Goal: Communication & Community: Answer question/provide support

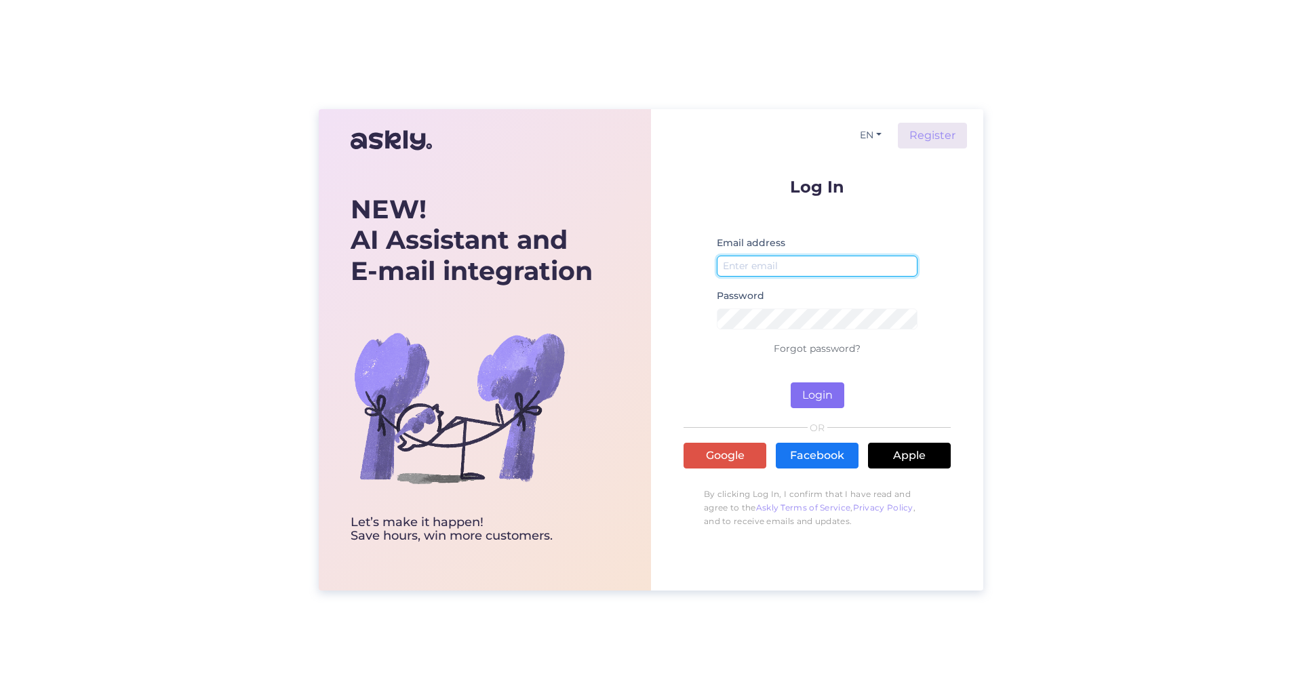
type input "[EMAIL_ADDRESS][DOMAIN_NAME]"
click at [819, 387] on button "Login" at bounding box center [818, 396] width 54 height 26
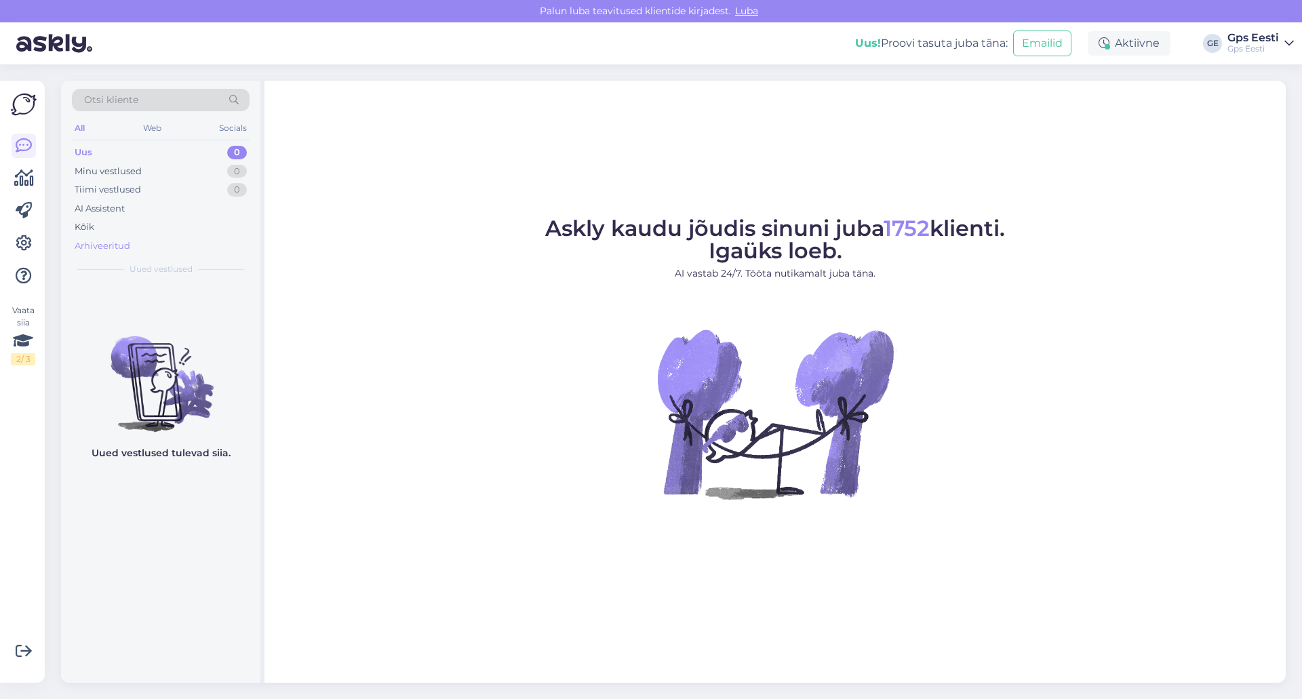
click at [112, 239] on div "Arhiveeritud" at bounding box center [103, 246] width 56 height 14
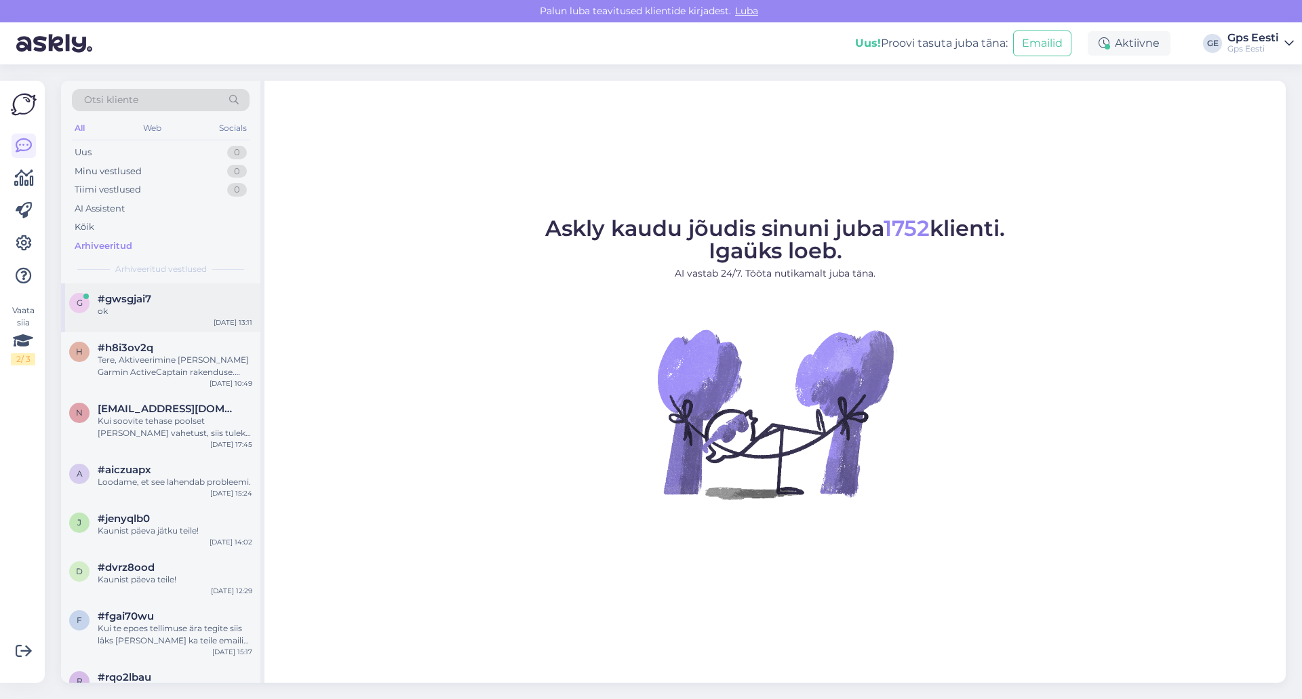
click at [174, 301] on div "#gwsgjai7" at bounding box center [175, 299] width 155 height 12
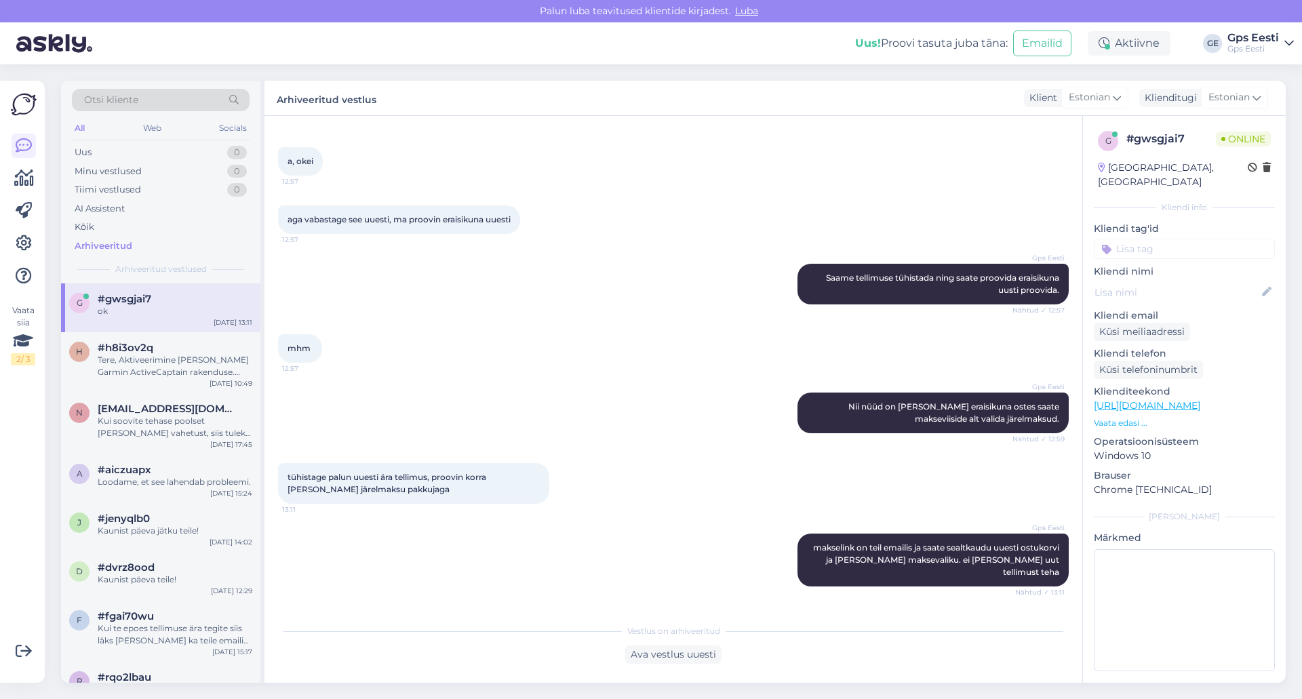
scroll to position [1036, 0]
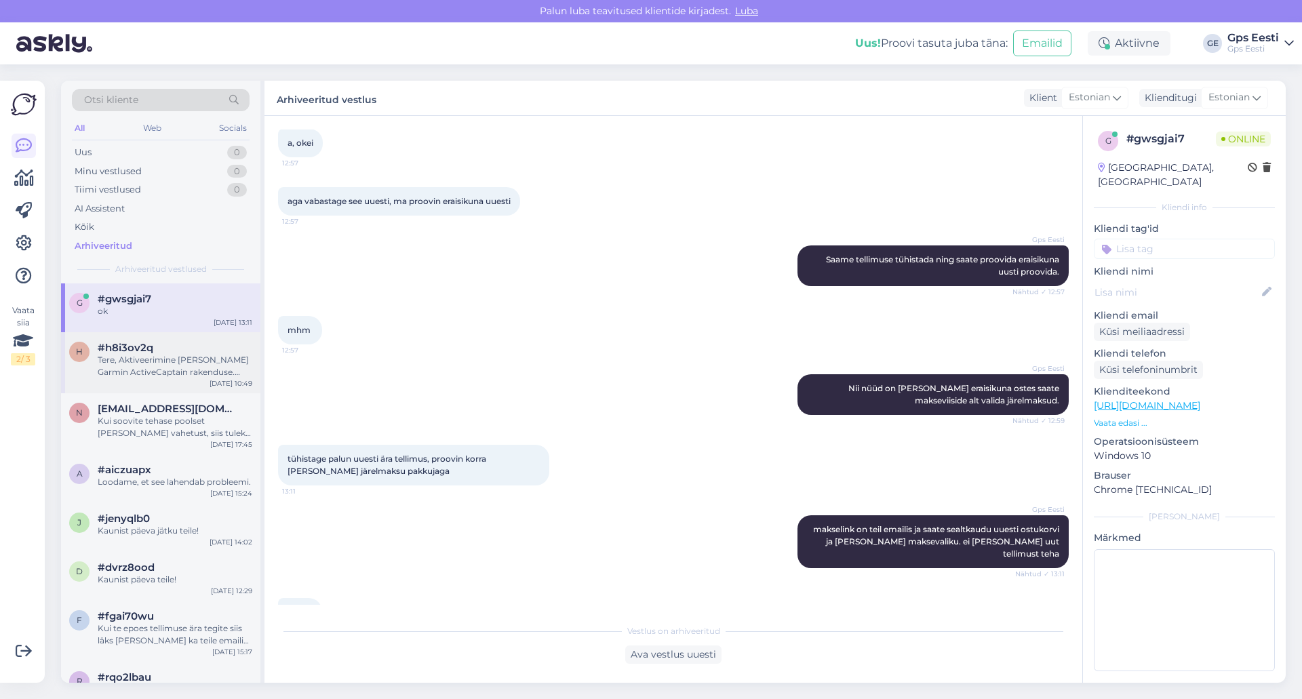
click at [142, 373] on div "Tere, Aktiveerimine [PERSON_NAME] Garmin ActiveCaptain rakenduse. [URL][DOMAIN_…" at bounding box center [175, 366] width 155 height 24
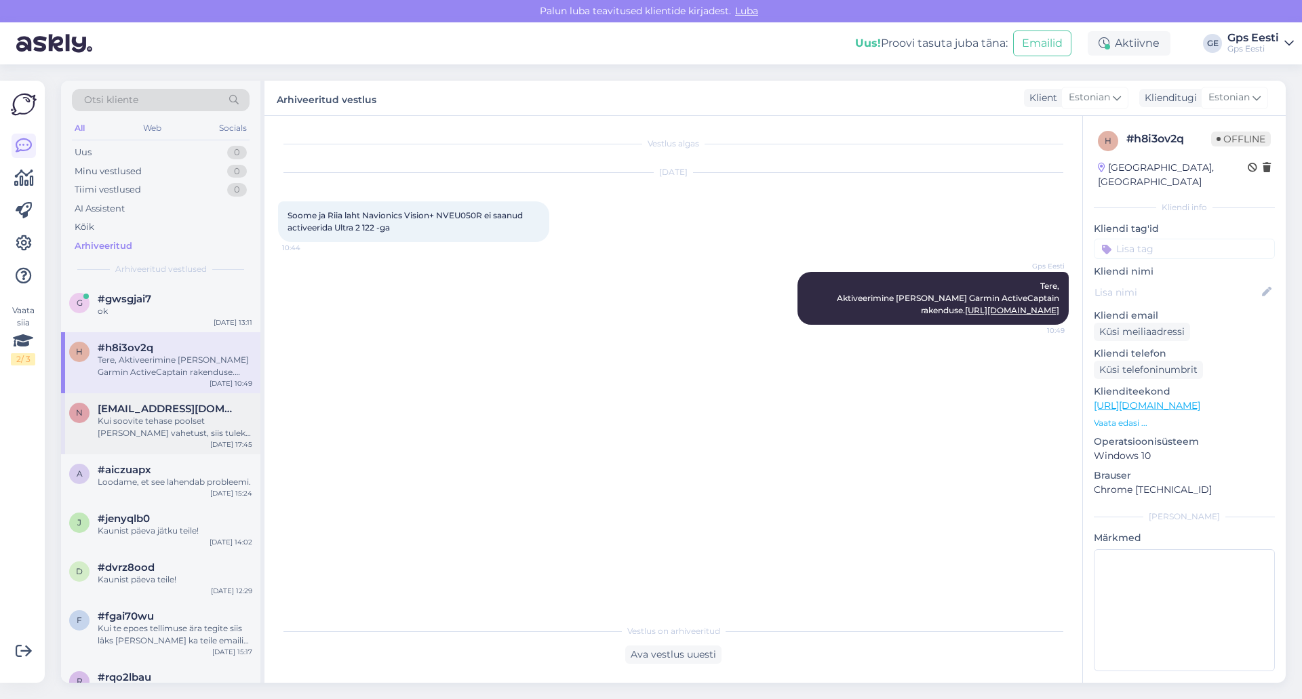
click at [145, 413] on span "[EMAIL_ADDRESS][DOMAIN_NAME]" at bounding box center [168, 409] width 141 height 12
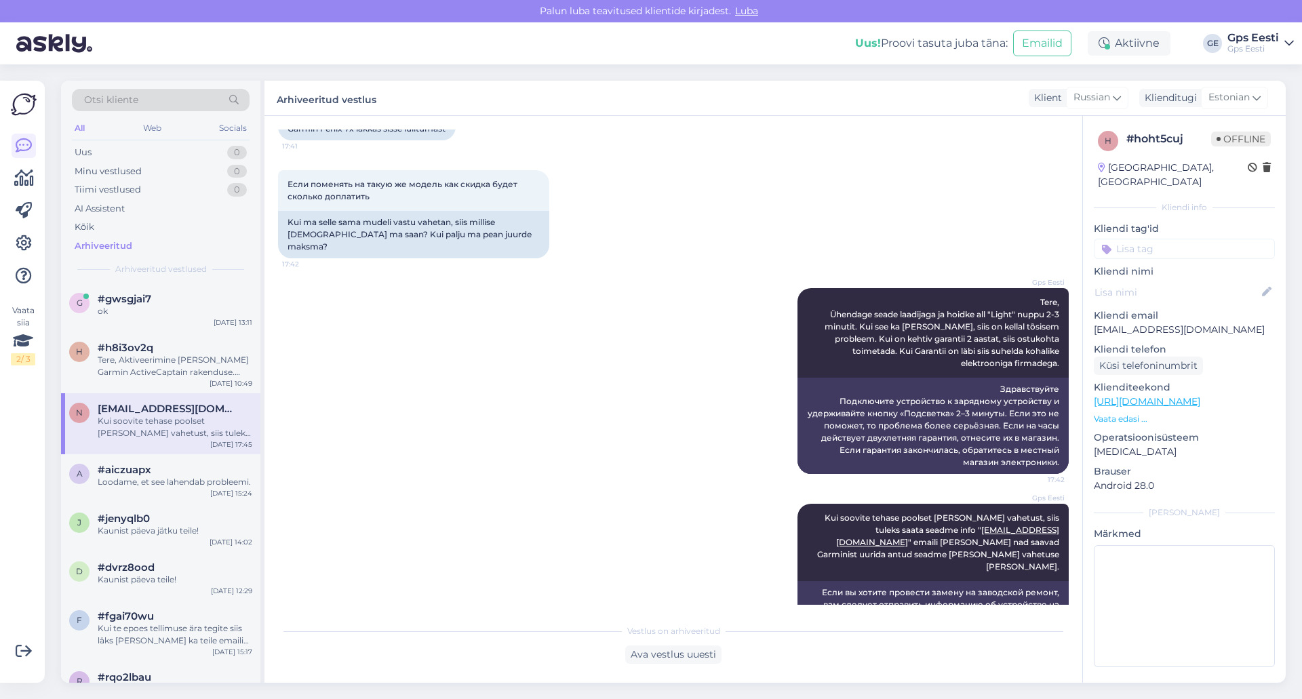
scroll to position [127, 0]
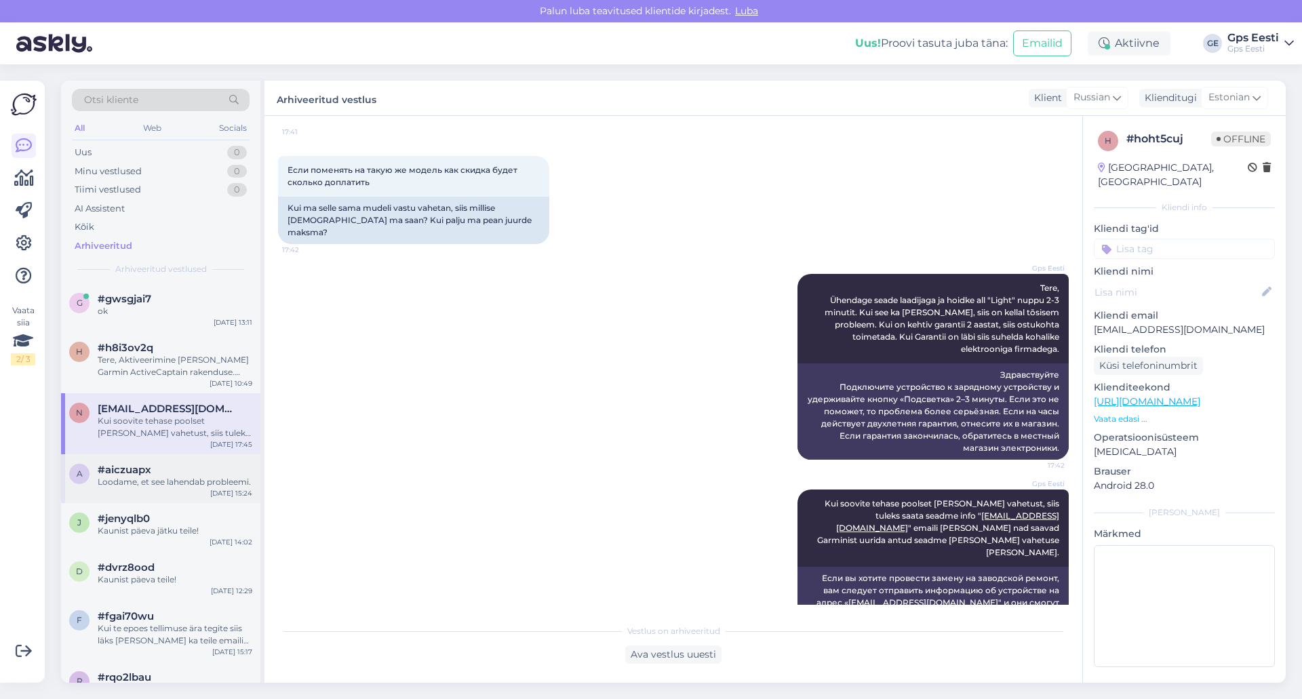
click at [151, 467] on div "#aiczuapx" at bounding box center [175, 470] width 155 height 12
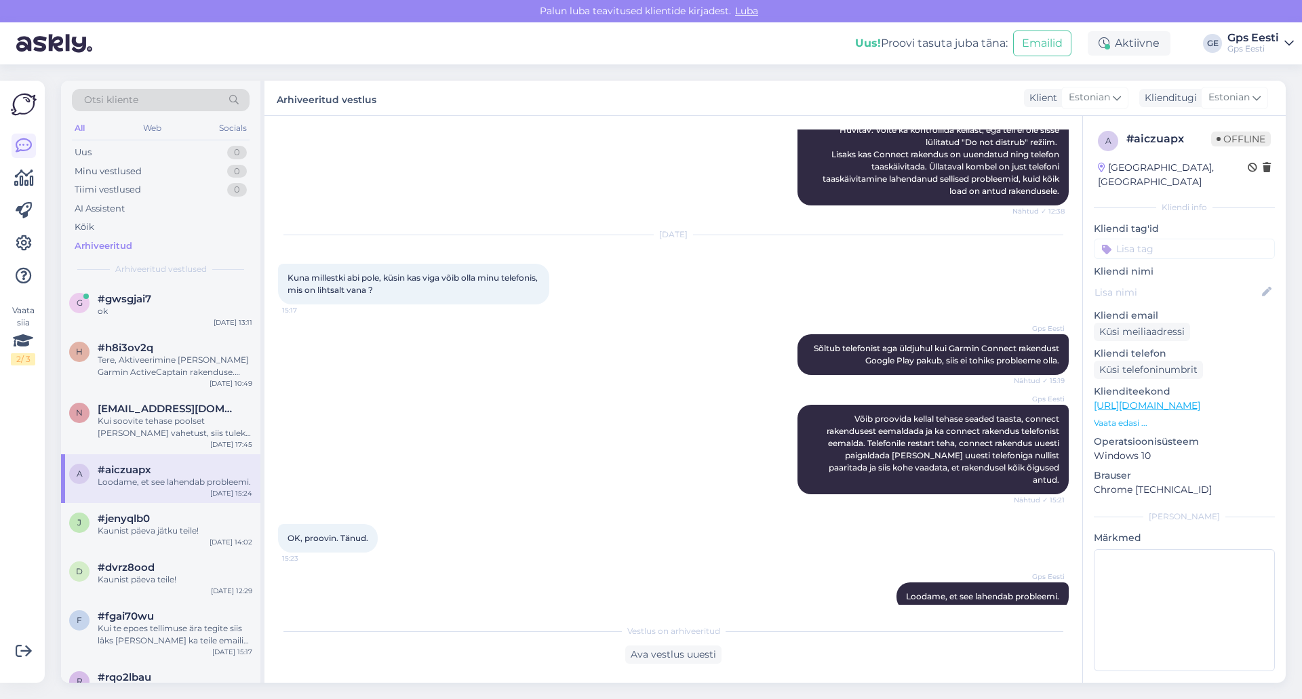
scroll to position [1117, 0]
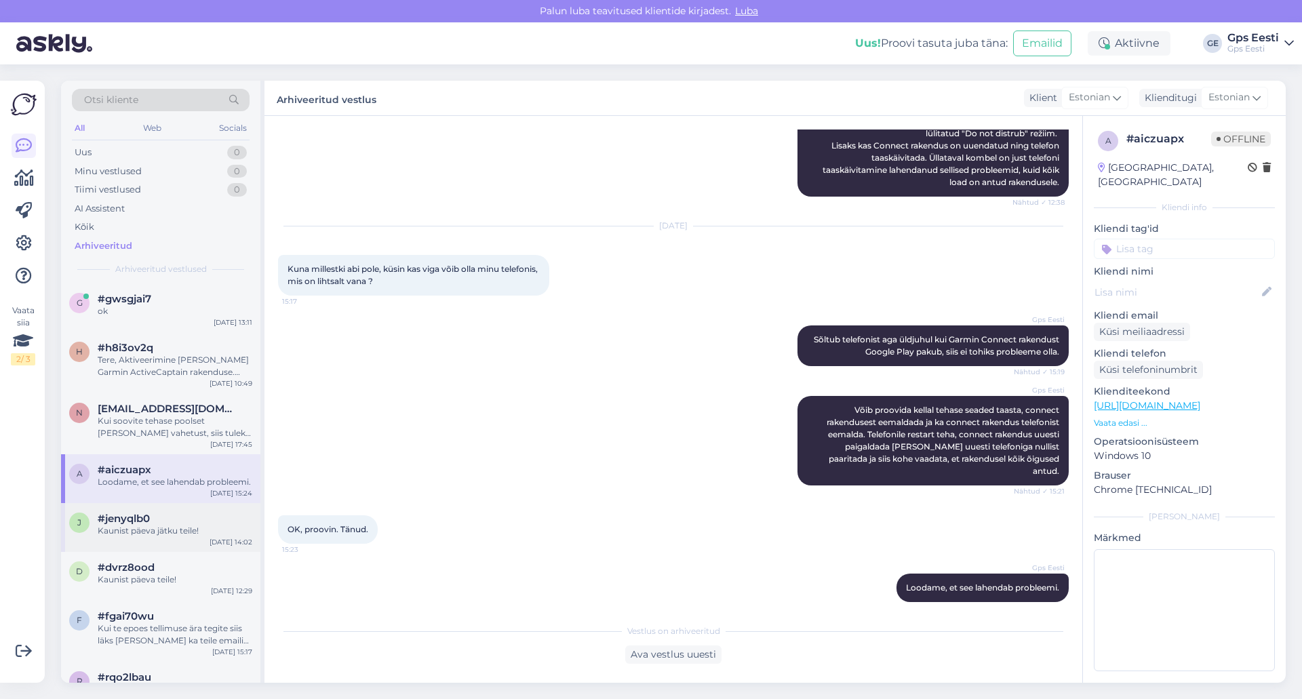
click at [152, 535] on div "j #jenyqlb0 Kaunist päeva jätku teile! [DATE] 14:02" at bounding box center [160, 527] width 199 height 49
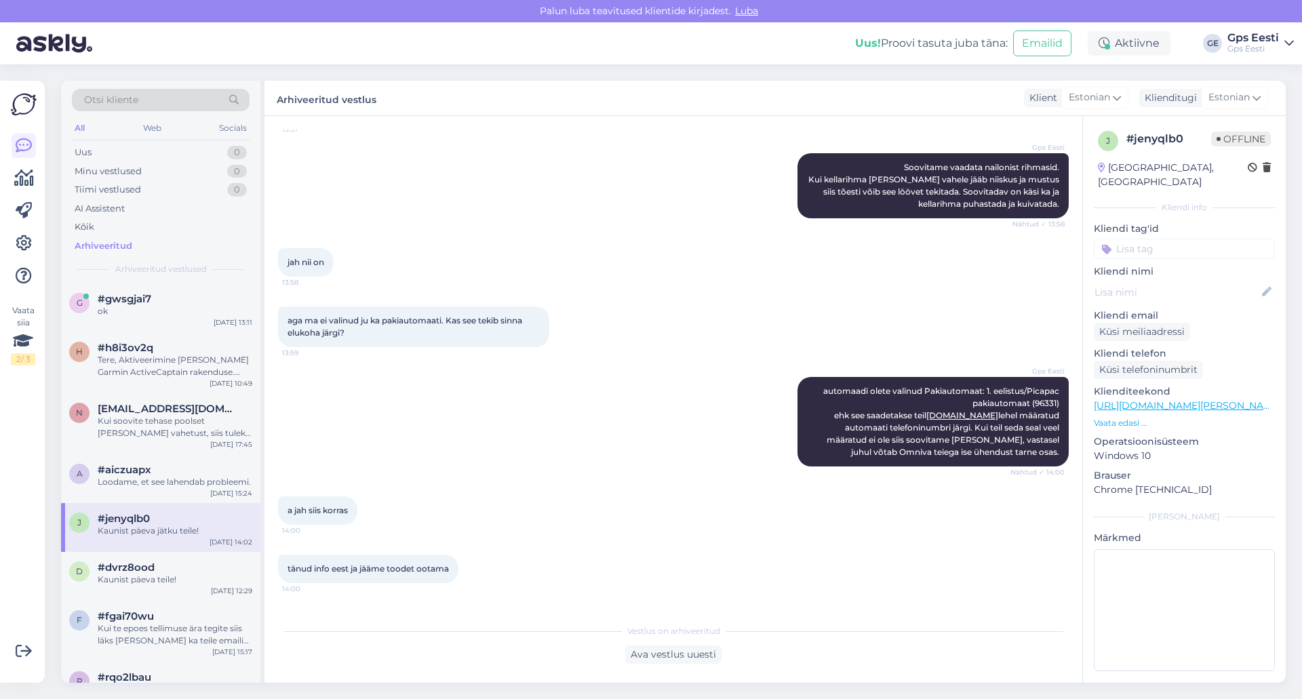
scroll to position [1670, 0]
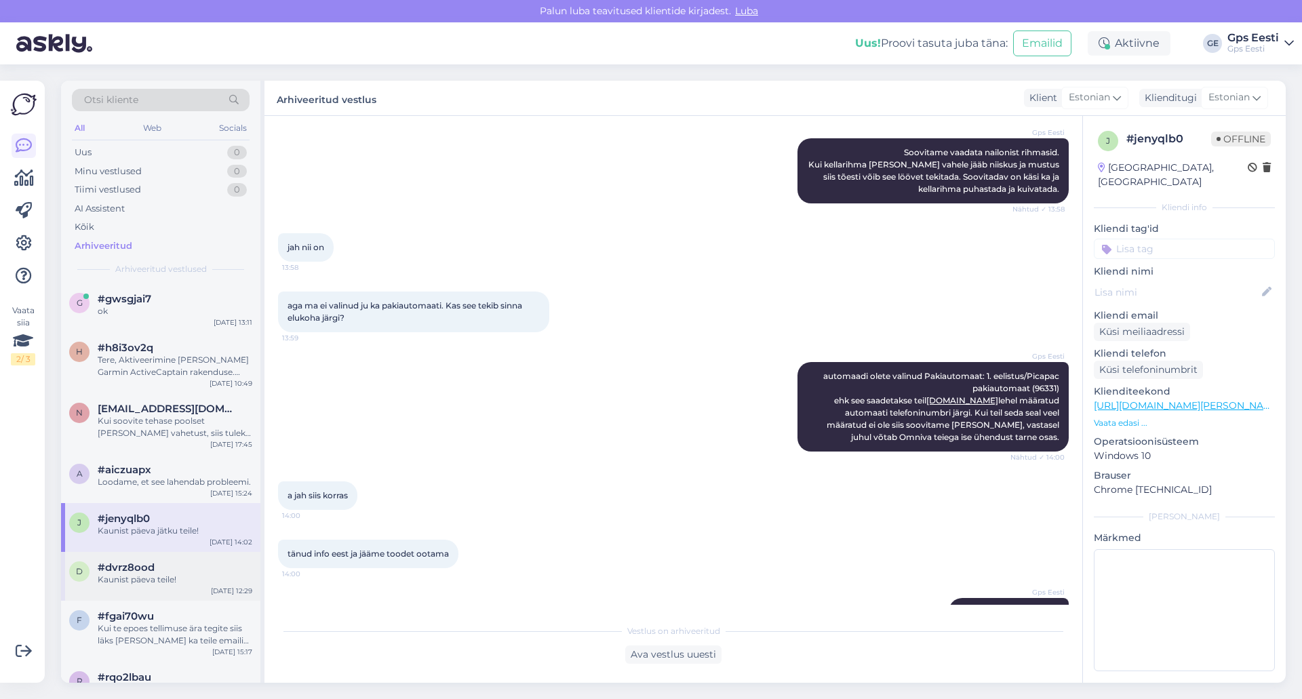
click at [161, 570] on div "#dvrz8ood" at bounding box center [175, 568] width 155 height 12
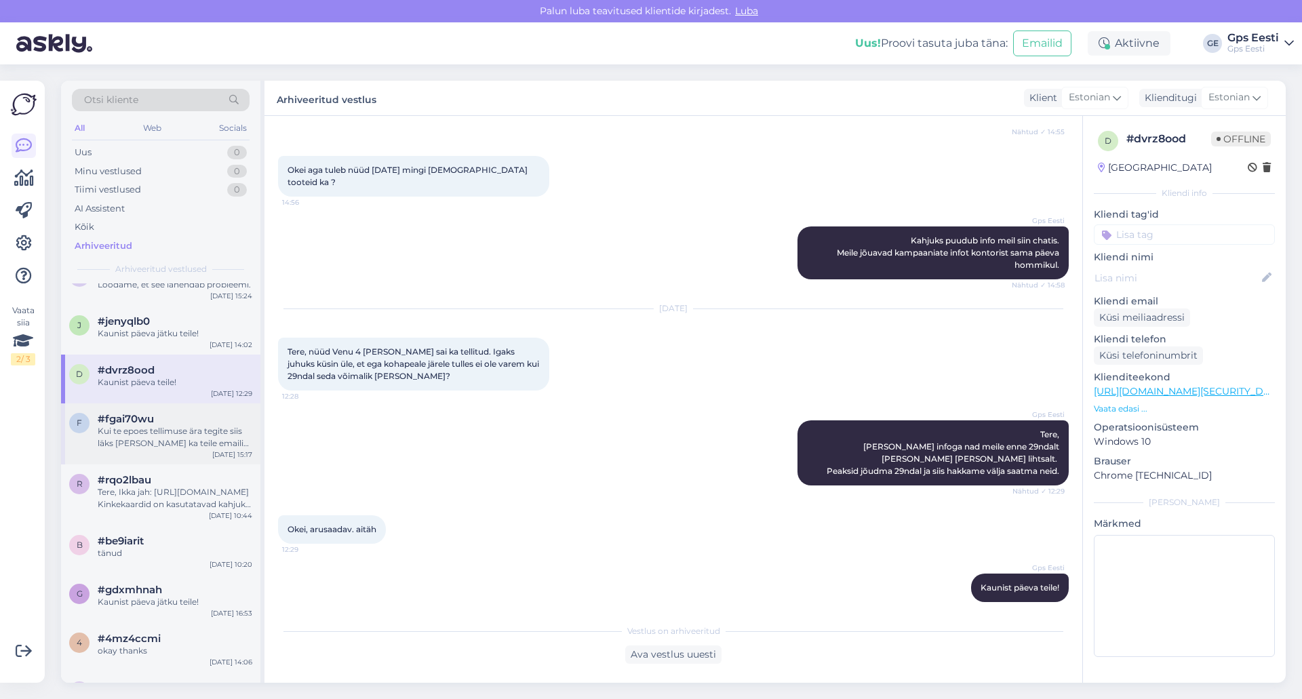
scroll to position [203, 0]
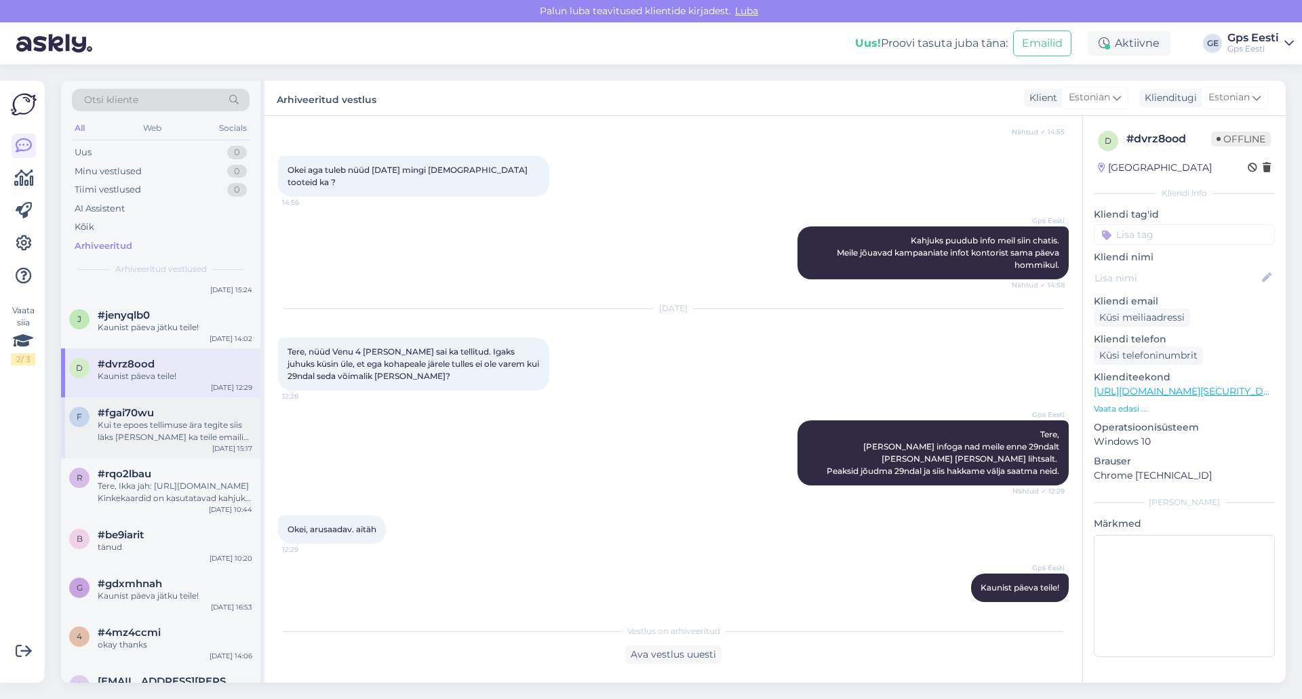
click at [172, 423] on div "Kui te epoes tellimuse ära tegite siis läks [PERSON_NAME] ka teile emaili [PERS…" at bounding box center [175, 431] width 155 height 24
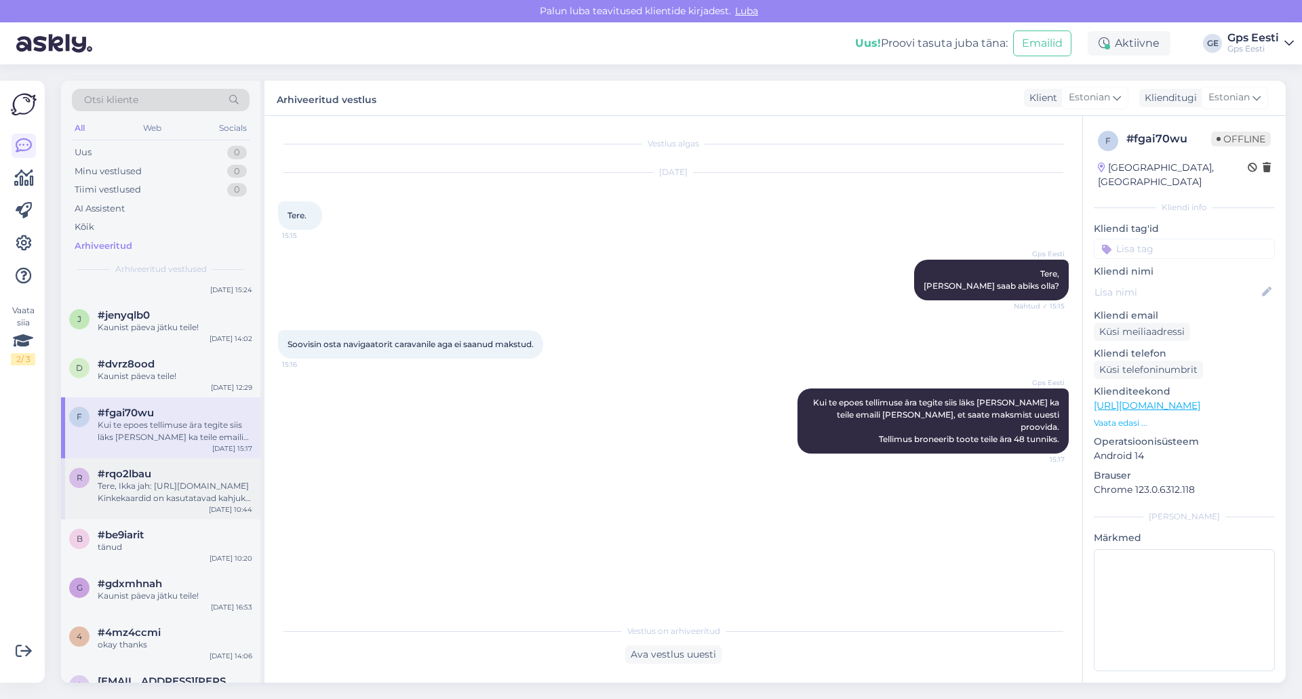
click at [237, 488] on div "Tere, Ikka jah: [URL][DOMAIN_NAME] Kinkekaardid on kasutatavad kahjuks ainult f…" at bounding box center [175, 492] width 155 height 24
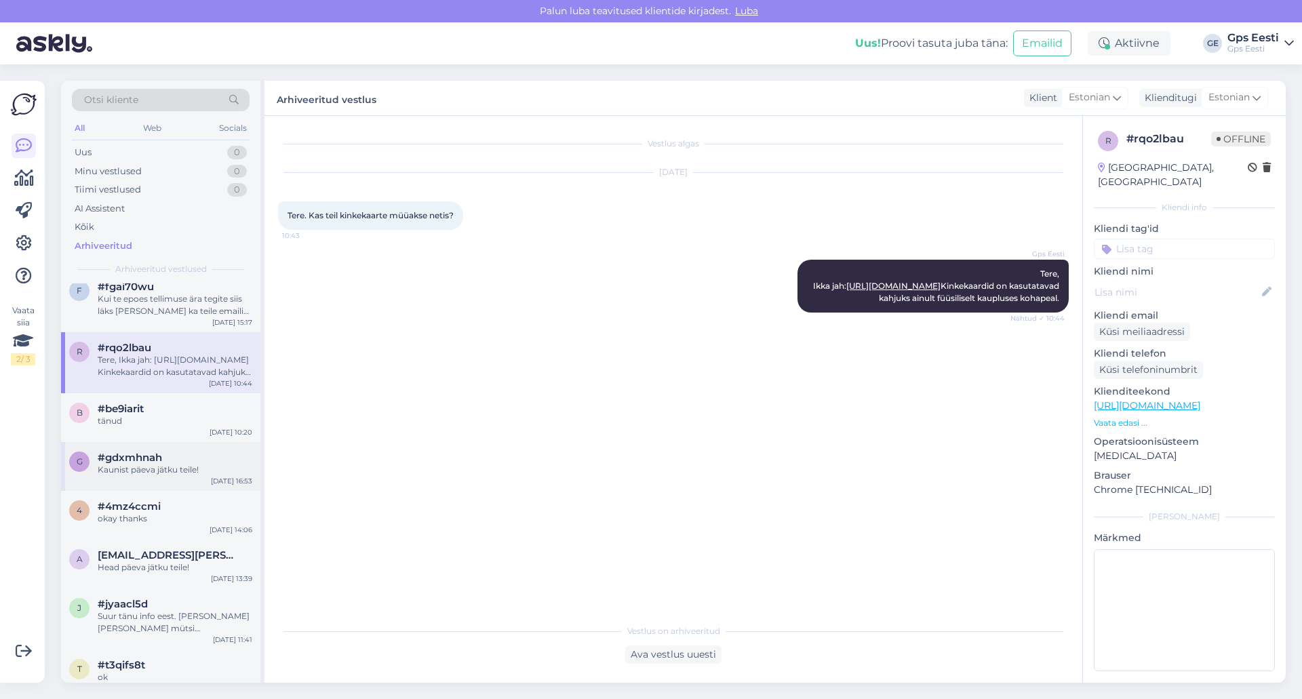
scroll to position [407, 0]
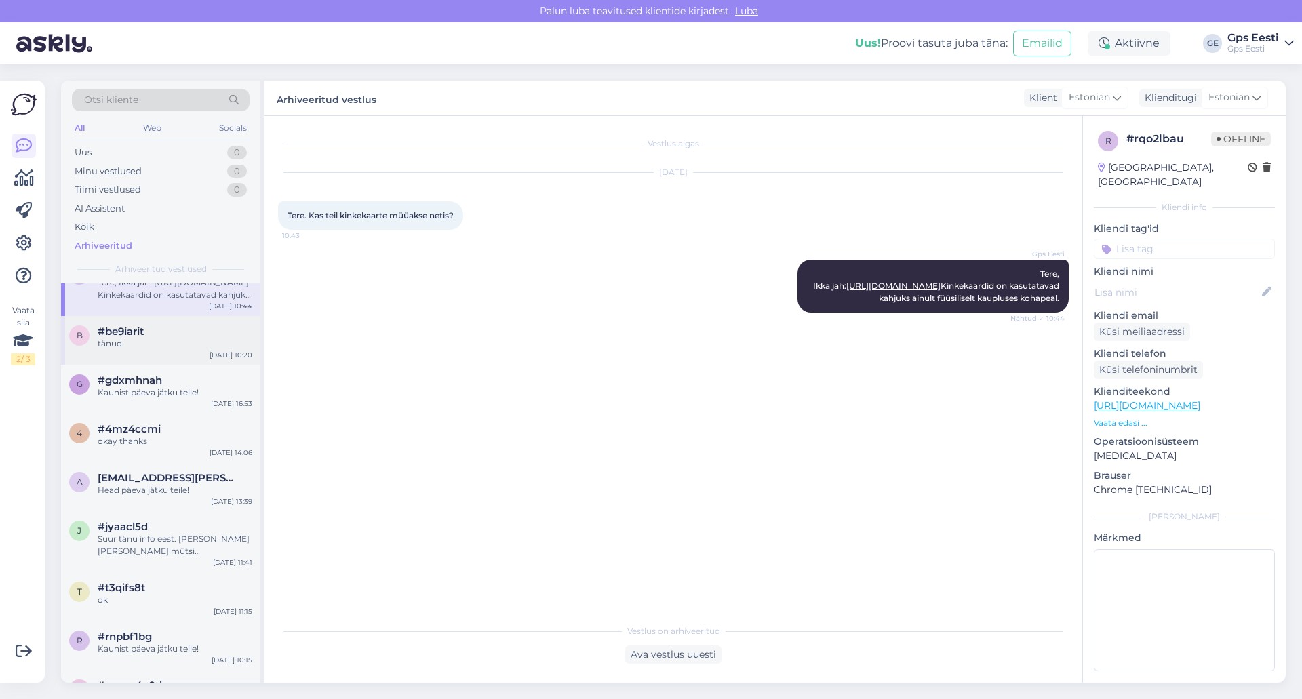
click at [181, 340] on div "tänud" at bounding box center [175, 344] width 155 height 12
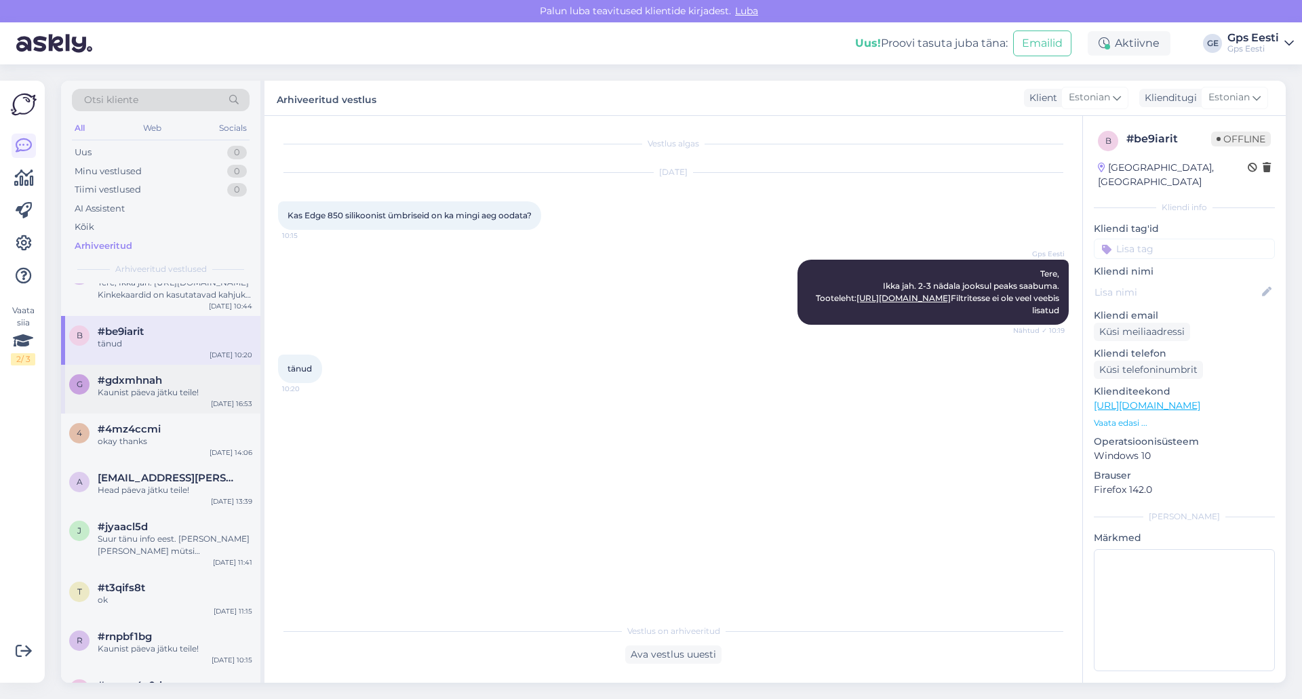
click at [193, 393] on div "Kaunist päeva jätku teile!" at bounding box center [175, 393] width 155 height 12
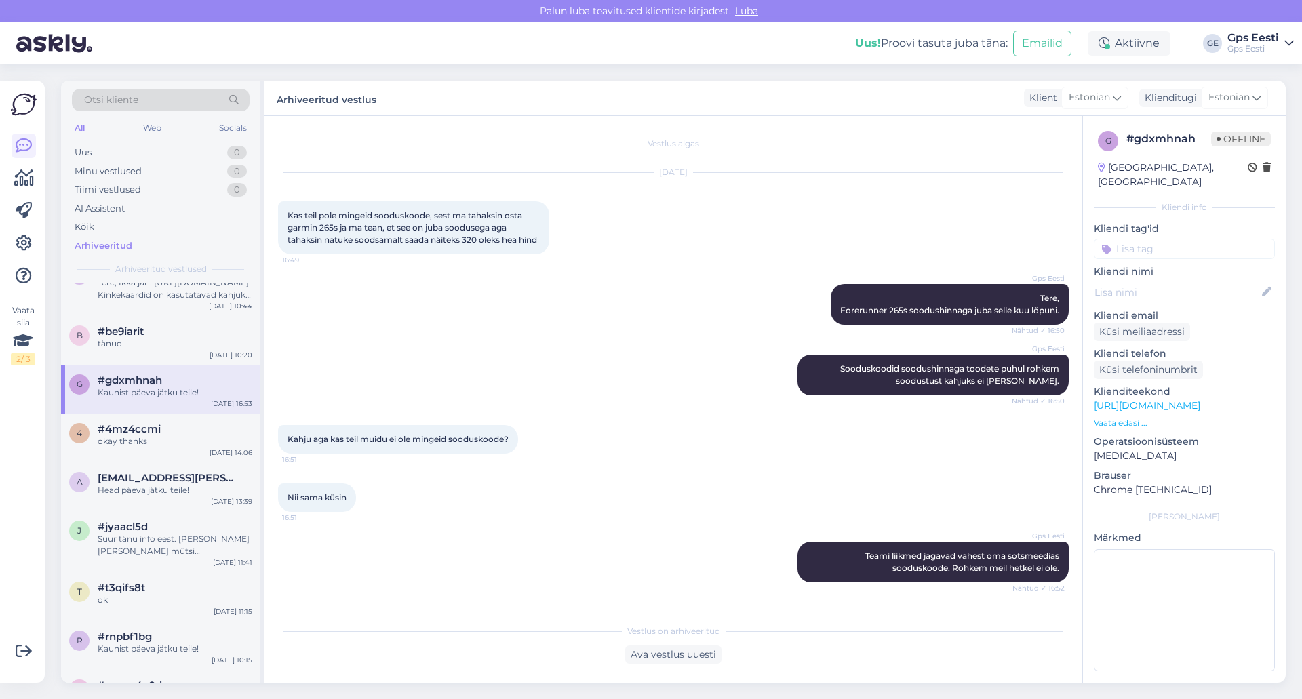
scroll to position [121, 0]
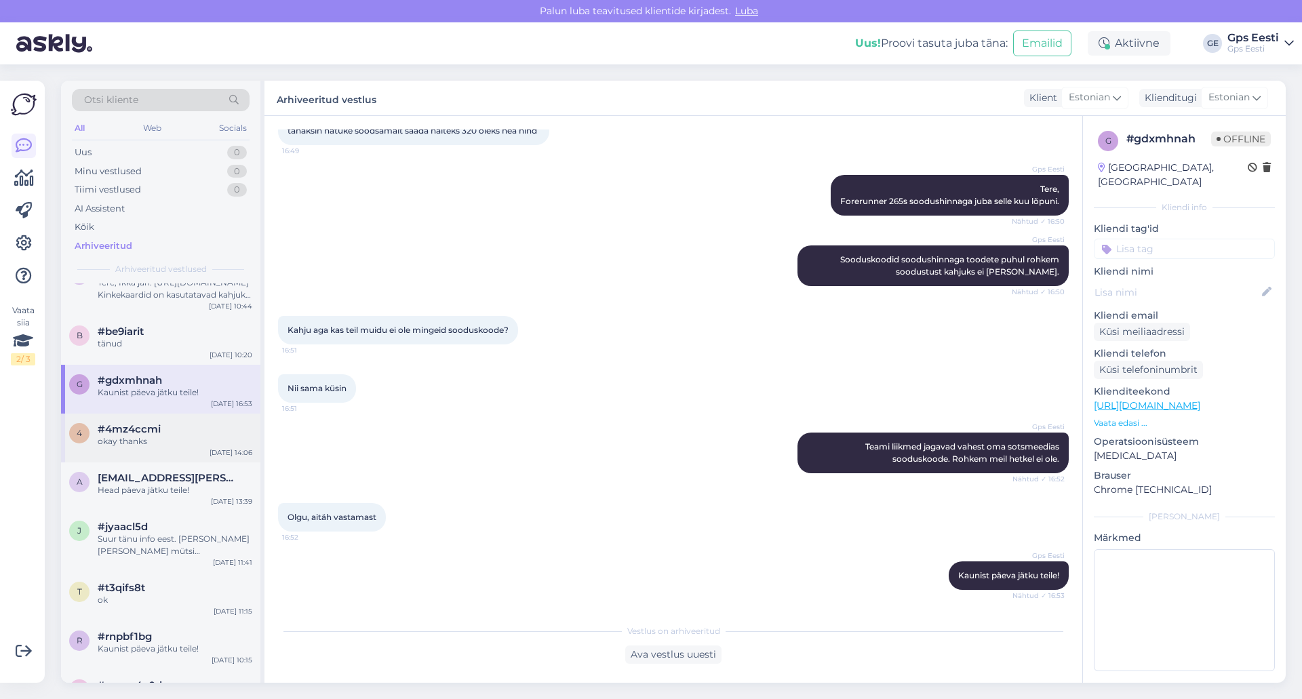
click at [177, 435] on div "#4mz4ccmi" at bounding box center [175, 429] width 155 height 12
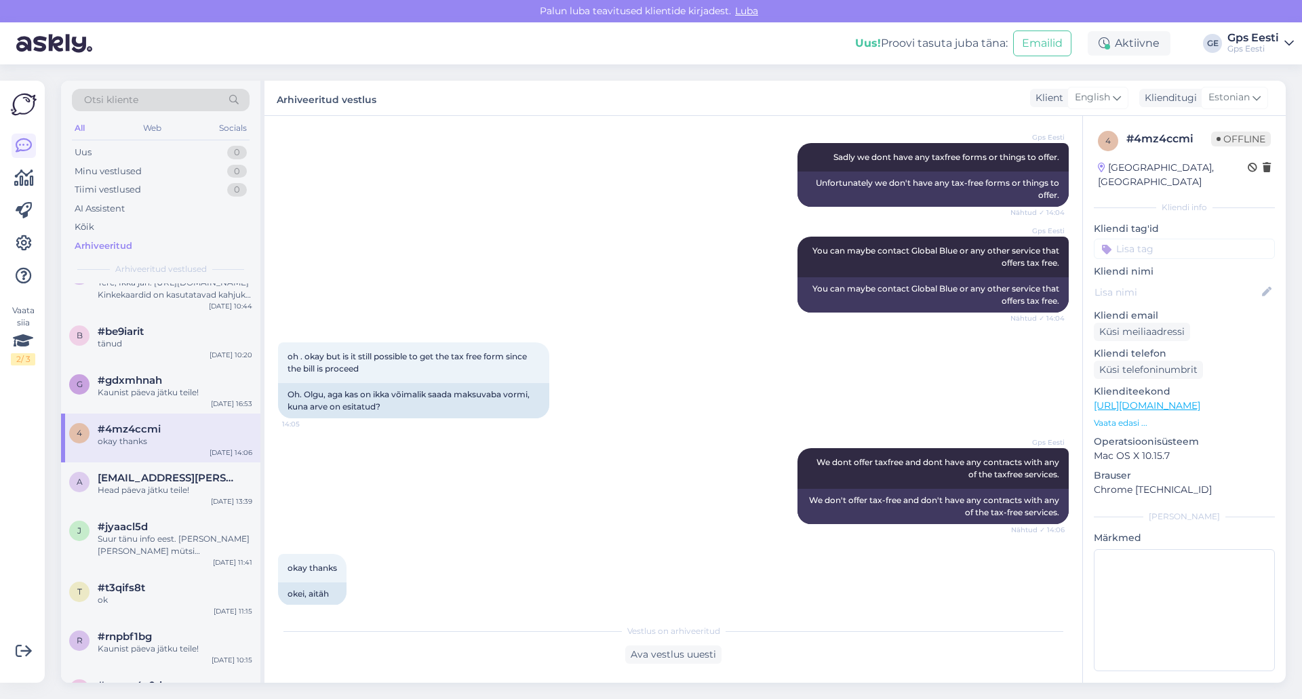
scroll to position [343, 0]
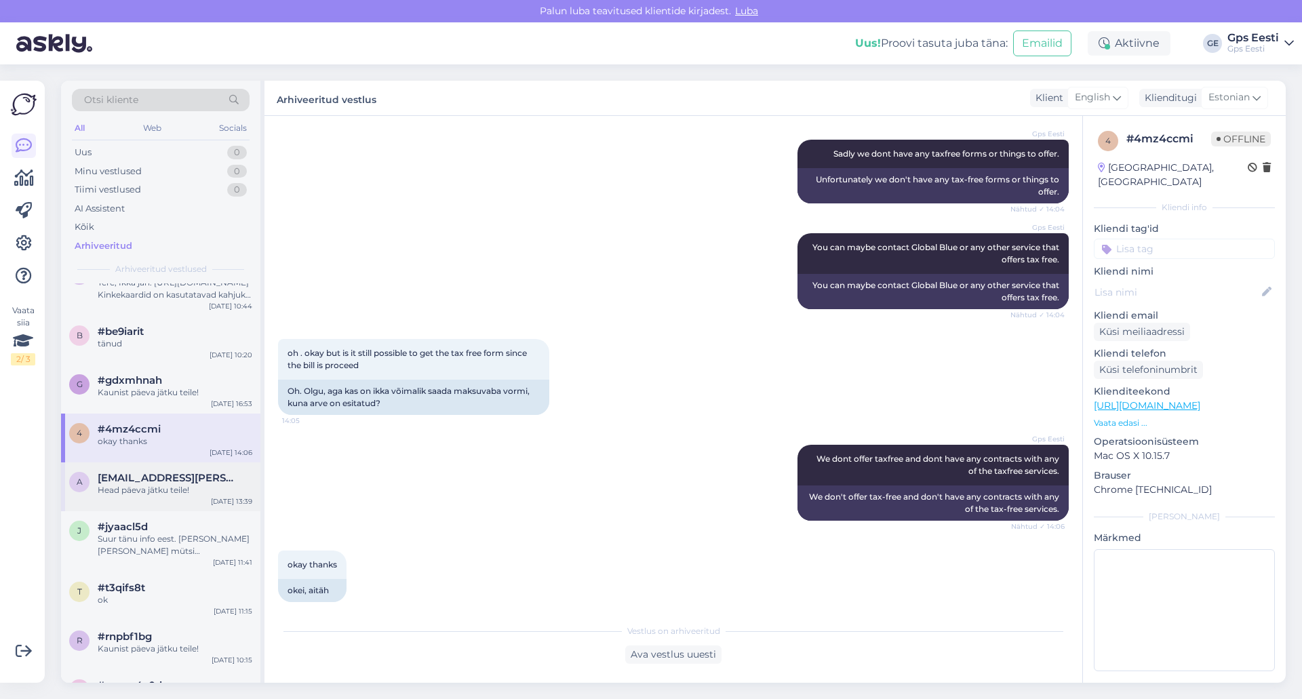
click at [182, 488] on div "Head päeva jätku teile!" at bounding box center [175, 490] width 155 height 12
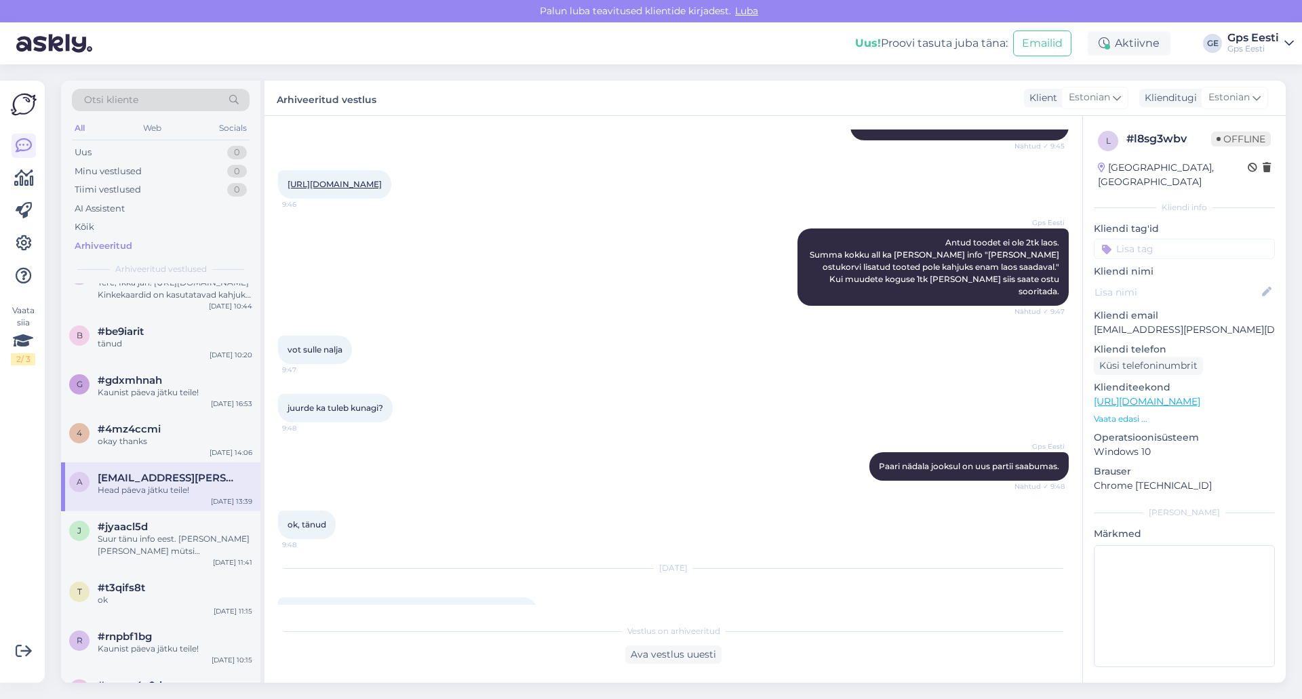
scroll to position [558, 0]
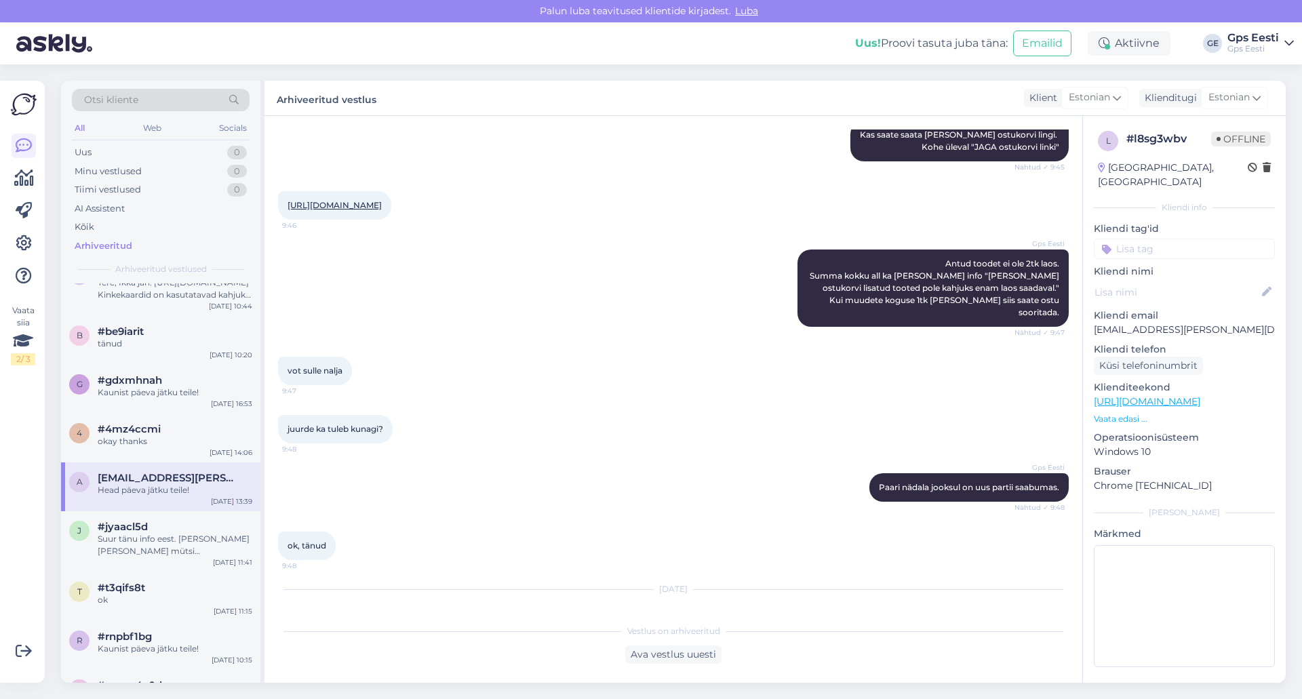
click at [391, 199] on div "[URL][DOMAIN_NAME] 9:46" at bounding box center [334, 205] width 113 height 28
click at [382, 203] on link "[URL][DOMAIN_NAME]" at bounding box center [335, 205] width 94 height 10
click at [162, 536] on div "Suur tänu info eest. [PERSON_NAME] [PERSON_NAME] mütsi [PERSON_NAME] juba lahen…" at bounding box center [175, 545] width 155 height 24
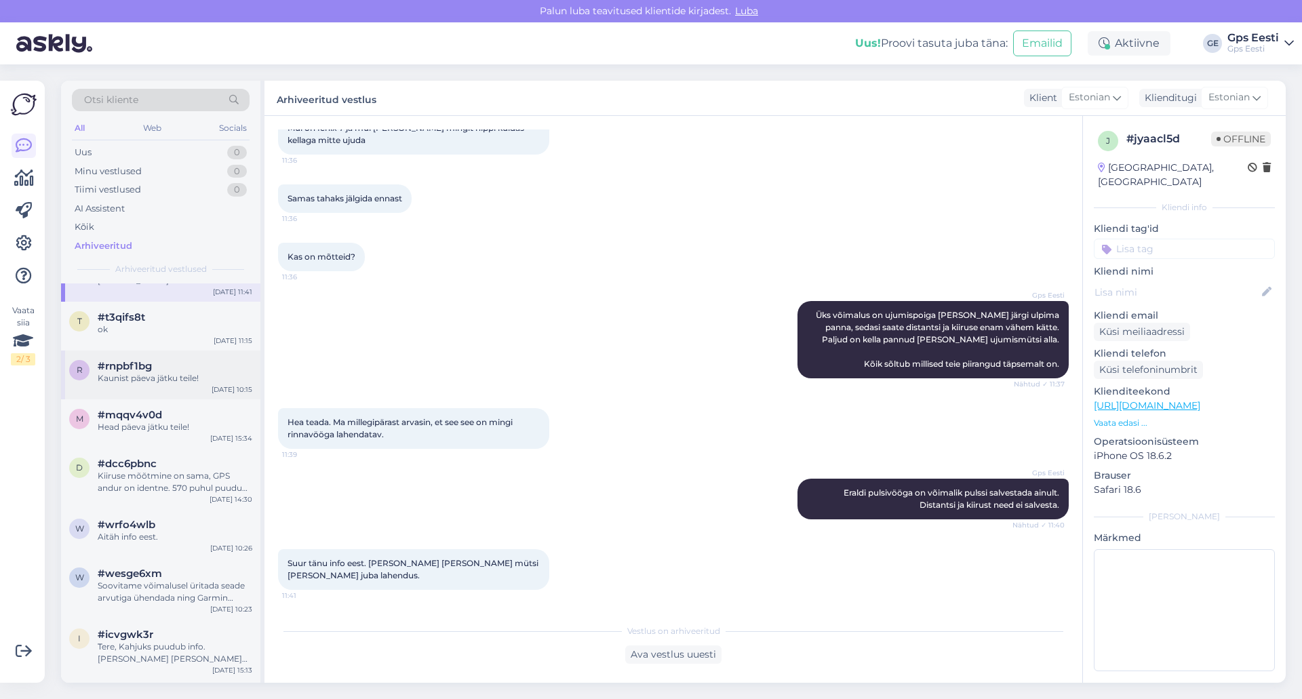
scroll to position [678, 0]
click at [154, 326] on div "ok" at bounding box center [175, 329] width 155 height 12
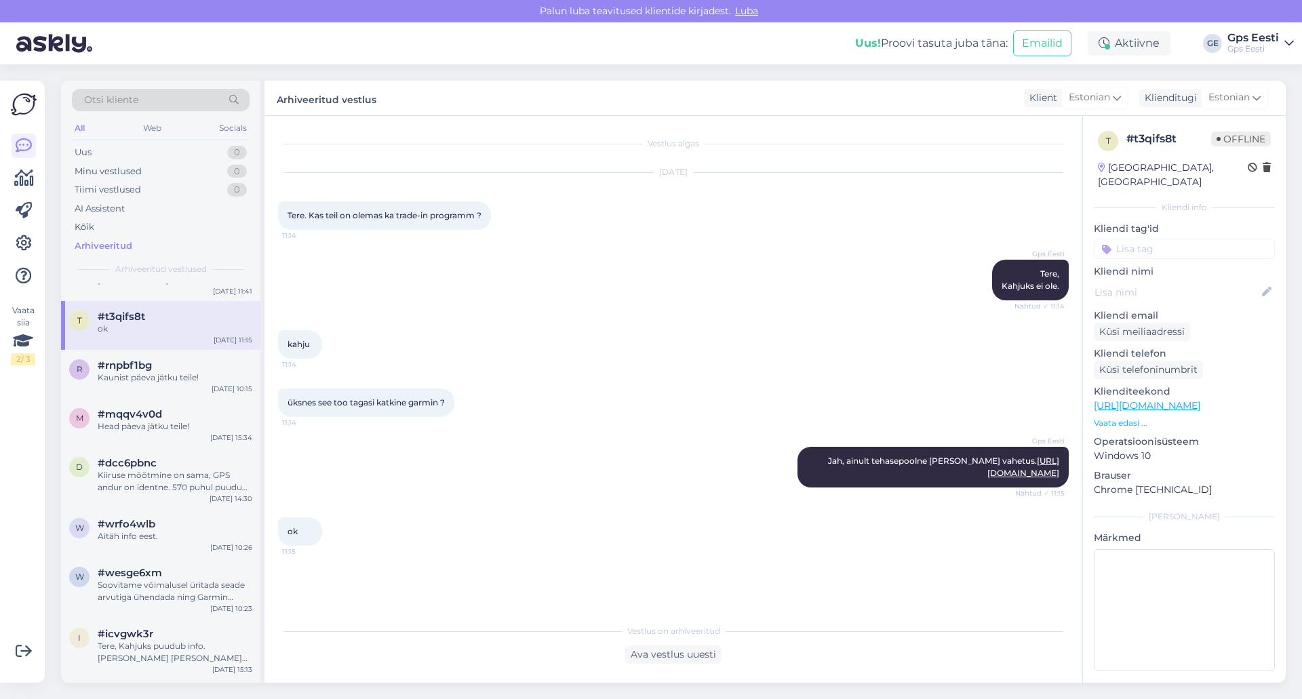
scroll to position [0, 0]
click at [147, 375] on div "Kaunist päeva jätku teile!" at bounding box center [175, 378] width 155 height 12
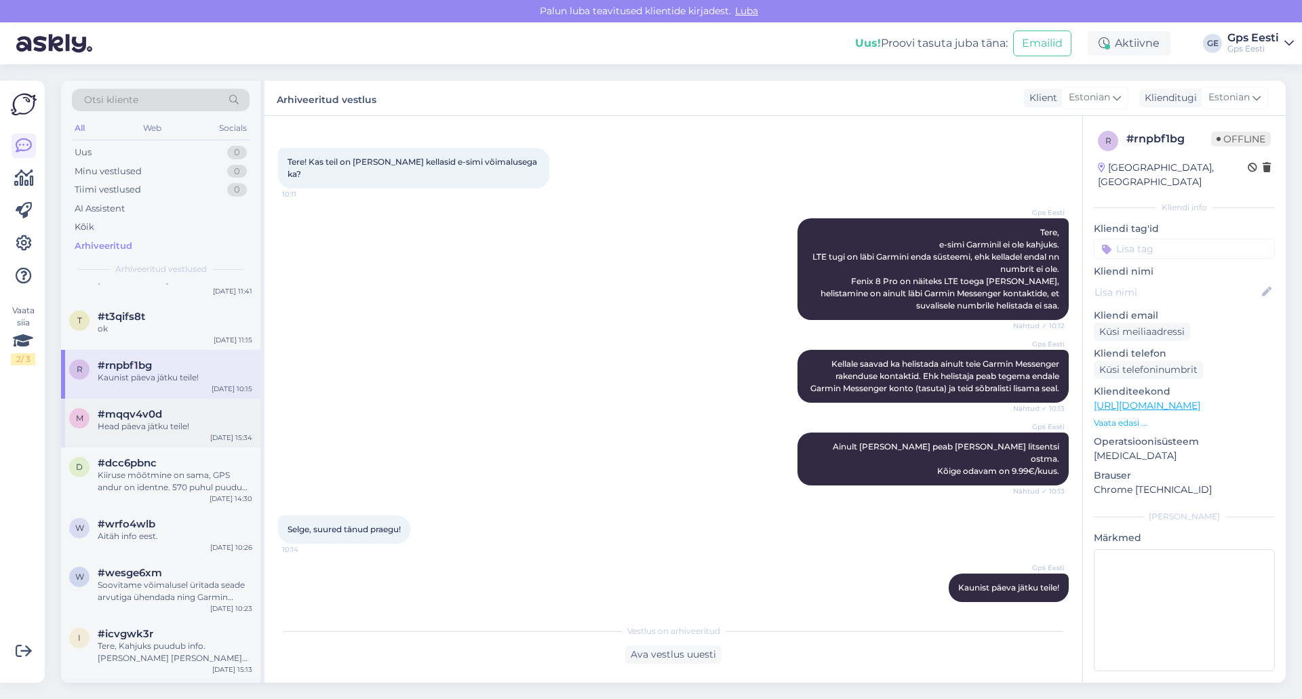
click at [178, 405] on div "m #mqqv4v0d Head päeva jätku teile! [DATE] 15:34" at bounding box center [160, 423] width 199 height 49
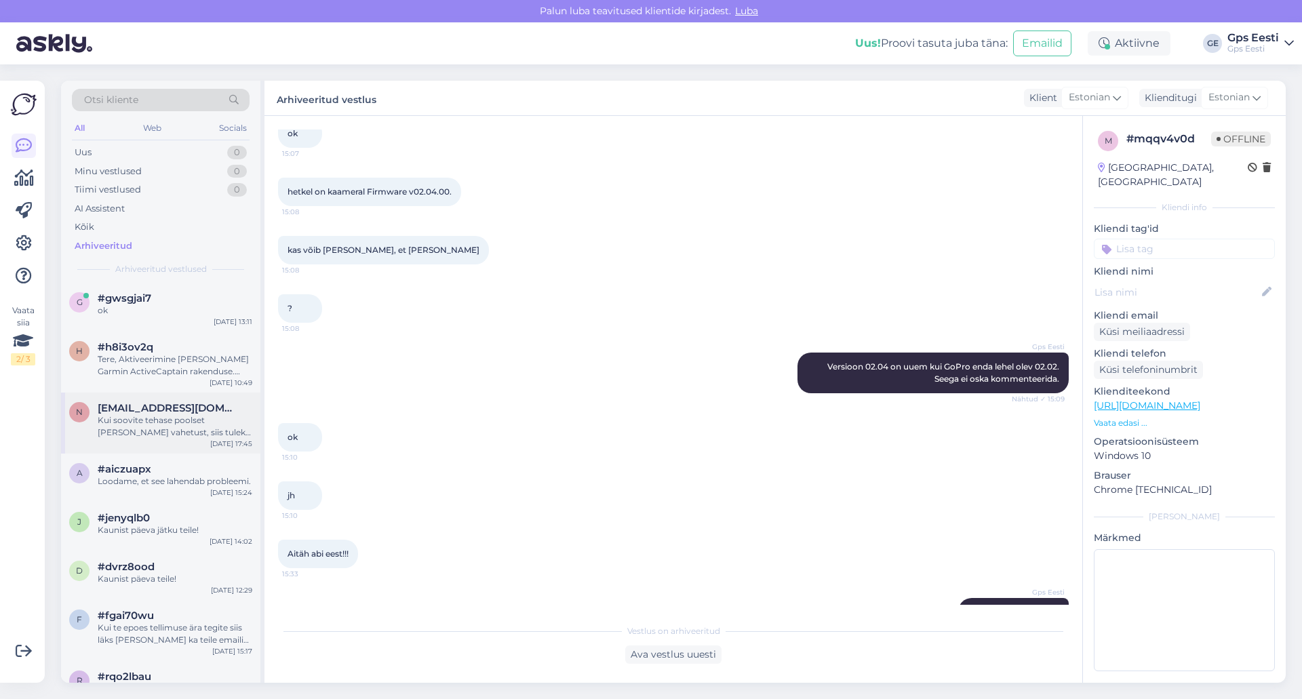
scroll to position [0, 0]
click at [175, 324] on div "g #gwsgjai7 ok [DATE] 13:11" at bounding box center [160, 308] width 199 height 49
